Goal: Information Seeking & Learning: Check status

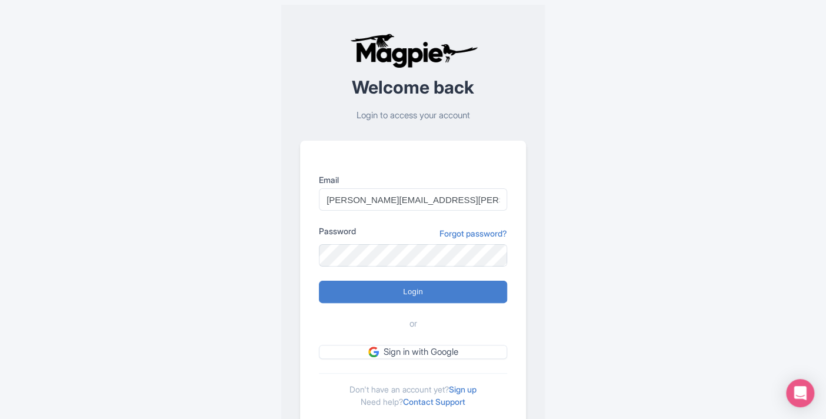
type input "[PERSON_NAME][EMAIL_ADDRESS][PERSON_NAME][DOMAIN_NAME]"
click at [319, 280] on input "Login" at bounding box center [413, 291] width 188 height 22
type input "Logging in..."
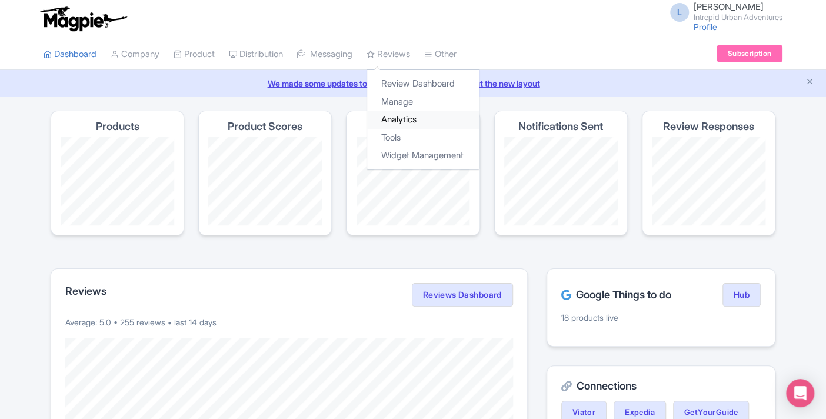
click at [415, 121] on link "Analytics" at bounding box center [423, 120] width 112 height 18
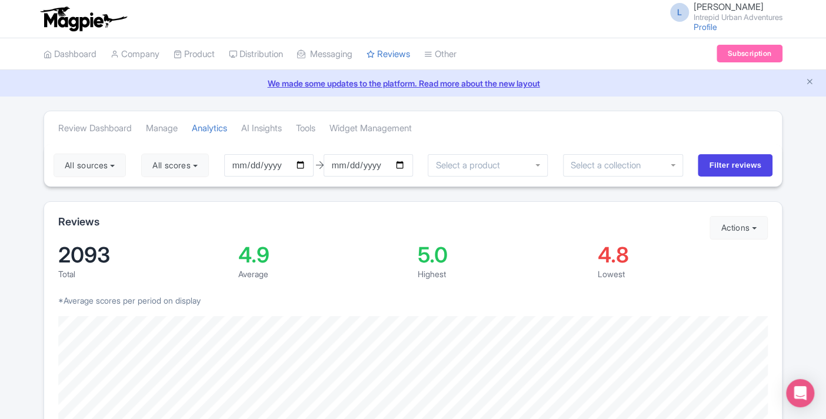
click at [306, 166] on input "2025-06-18" at bounding box center [268, 165] width 89 height 22
type input "2025-01-01"
click at [404, 165] on input "2025-09-17" at bounding box center [367, 165] width 89 height 22
type input "2025-09-16"
click at [576, 166] on input "select-one" at bounding box center [609, 165] width 78 height 11
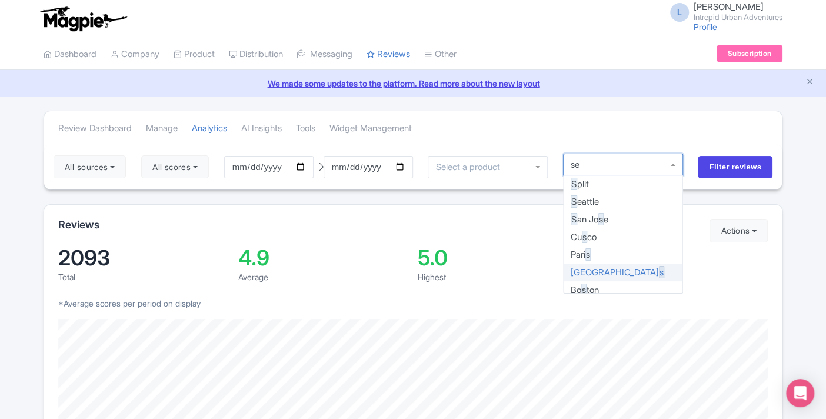
type input "sea"
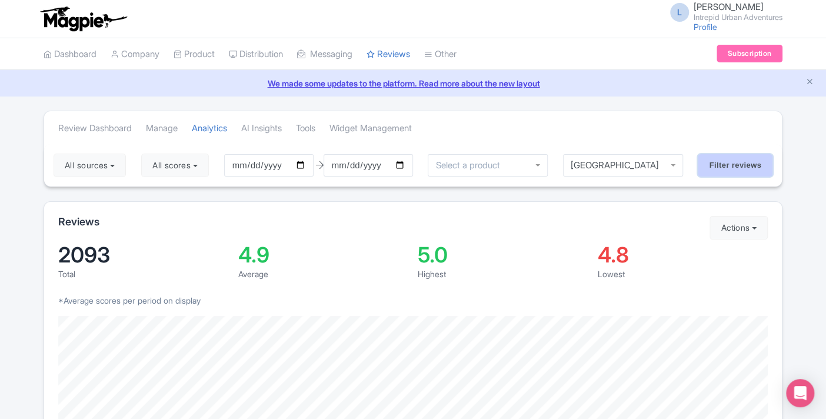
click at [736, 160] on input "Filter reviews" at bounding box center [734, 165] width 75 height 22
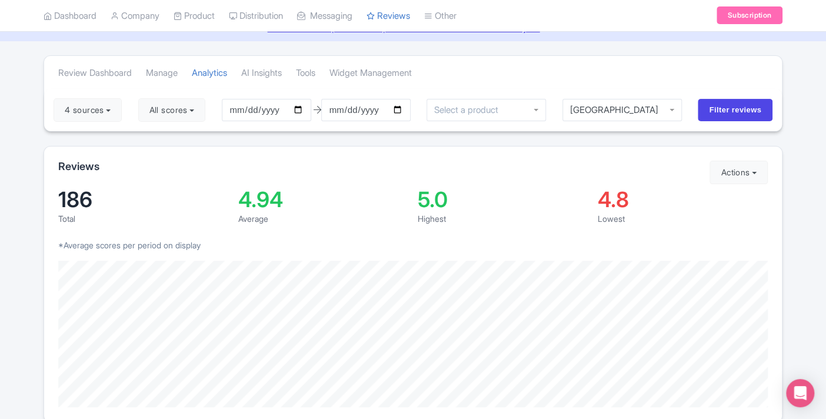
scroll to position [58, 0]
